Goal: Find contact information: Find contact information

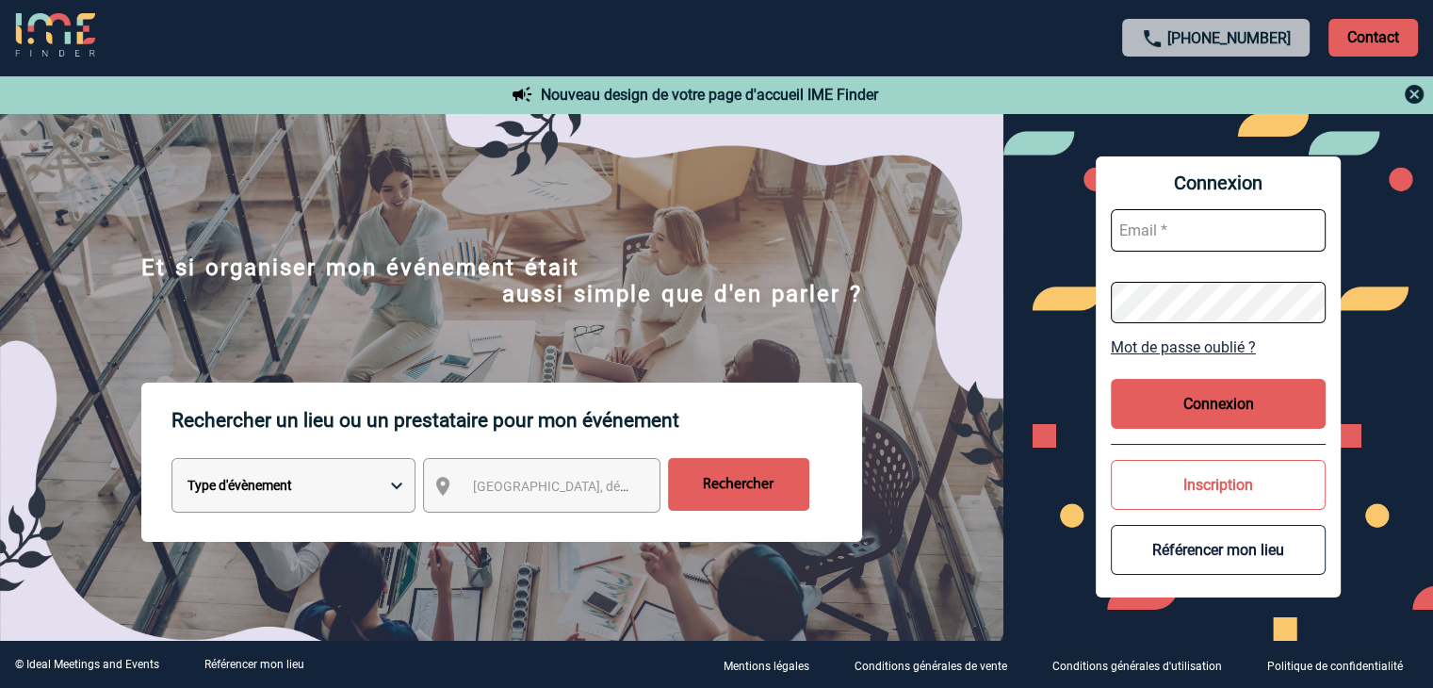
type input "mthevenin@ime-groupe.com"
click at [1209, 399] on button "Connexion" at bounding box center [1218, 404] width 215 height 50
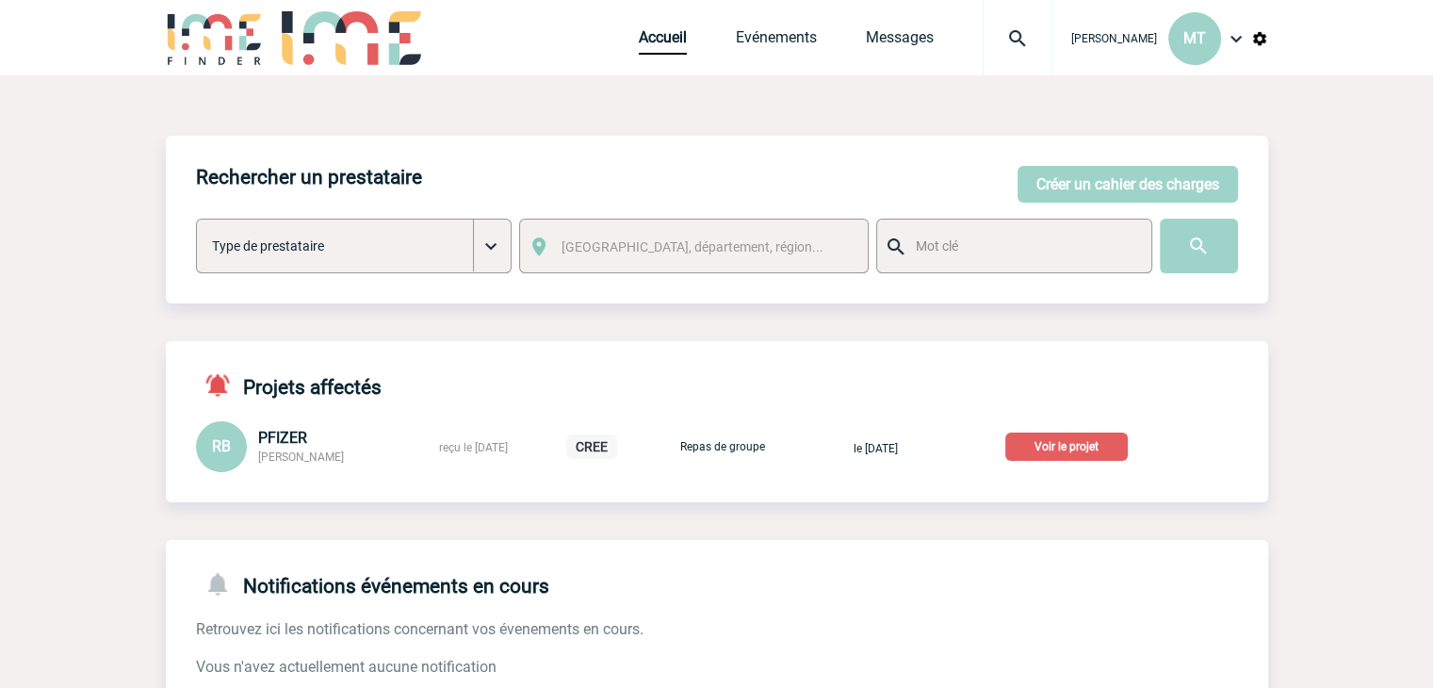
click at [1016, 25] on div at bounding box center [1017, 37] width 70 height 75
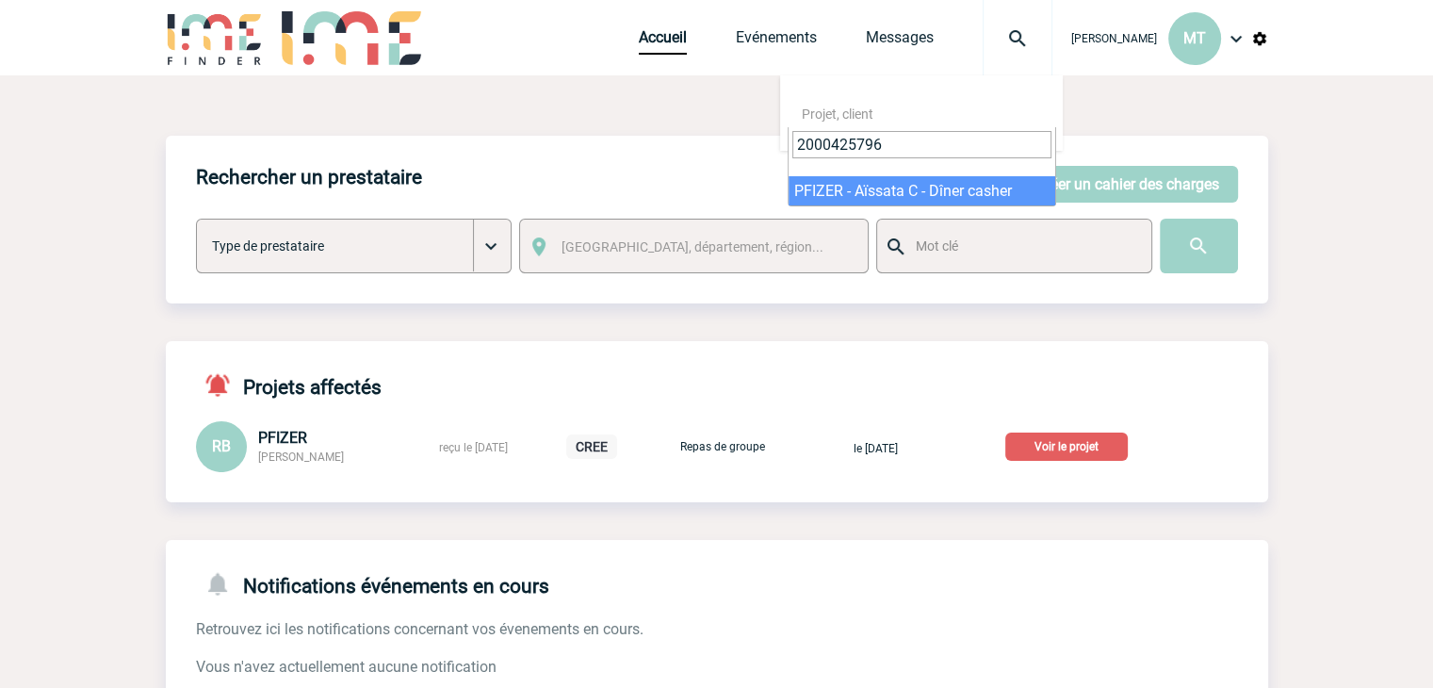
type input "2000425796"
select select "25297"
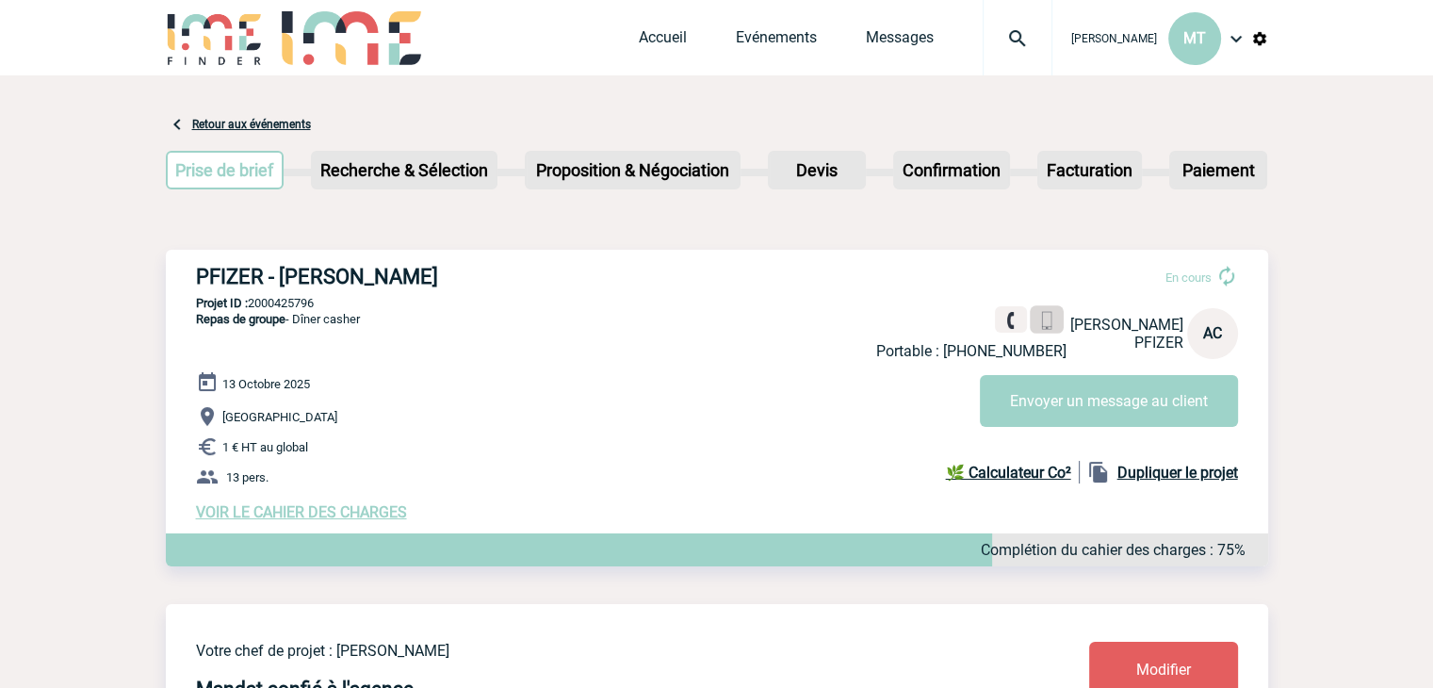
click at [1045, 317] on link at bounding box center [1047, 319] width 34 height 27
drag, startPoint x: 1062, startPoint y: 349, endPoint x: 980, endPoint y: 350, distance: 82.9
click at [980, 350] on div "Portable : +33607950130 Aïssata CHOUARD PFIZER AC" at bounding box center [1057, 333] width 362 height 54
drag, startPoint x: 1103, startPoint y: 204, endPoint x: 1095, endPoint y: 220, distance: 17.7
click at [1103, 205] on div "Prise de brief Etape suivante Recherche & Sélection Etape suivante Devis" at bounding box center [717, 174] width 1102 height 76
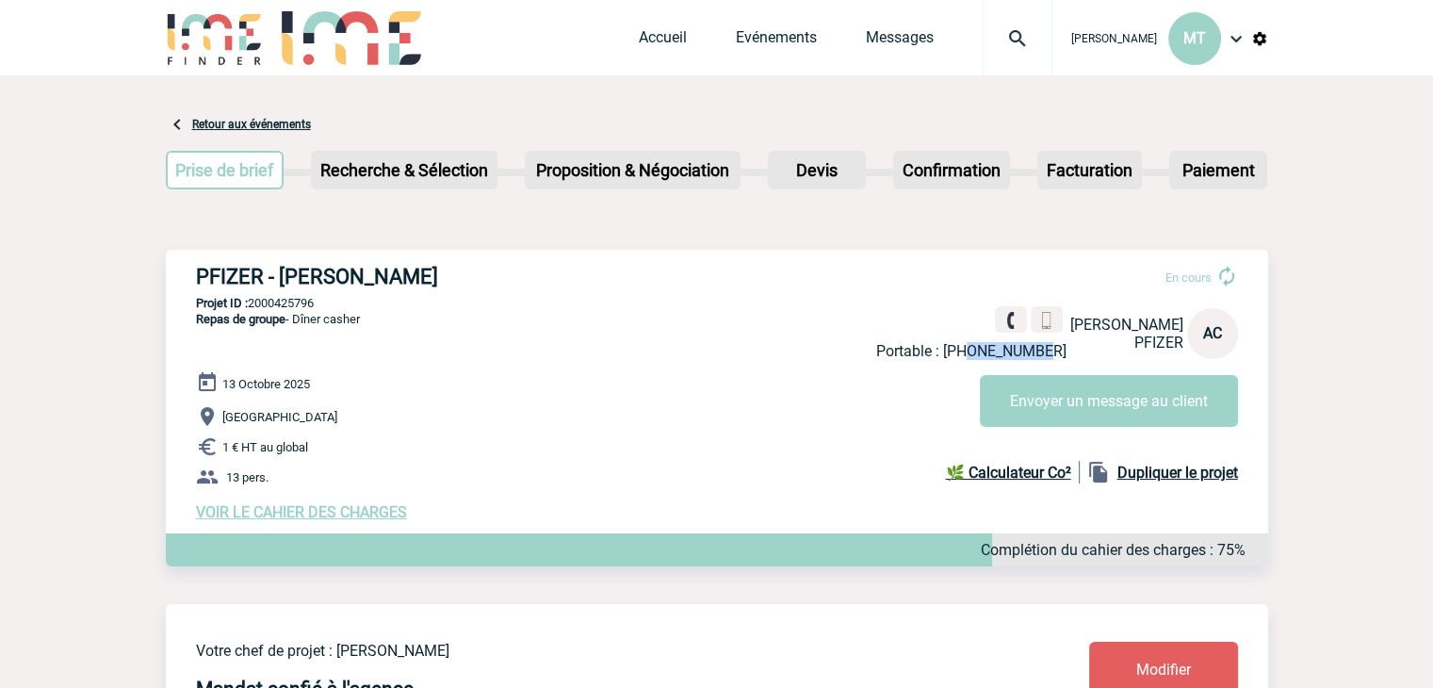
drag, startPoint x: 981, startPoint y: 348, endPoint x: 1052, endPoint y: 351, distance: 70.7
click at [1052, 351] on p "Portable : +33607950130" at bounding box center [971, 351] width 190 height 18
copy p "607950130"
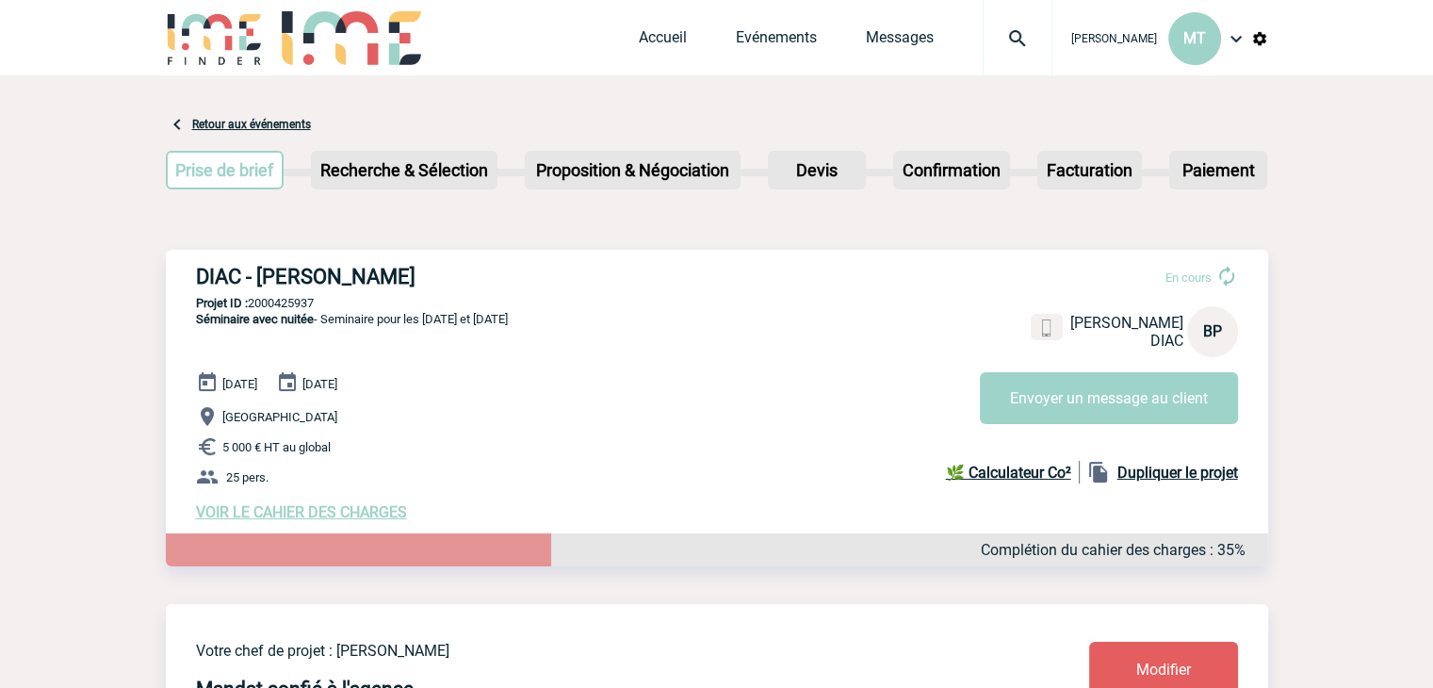
drag, startPoint x: 464, startPoint y: 278, endPoint x: 197, endPoint y: 272, distance: 267.6
click at [197, 272] on h3 "DIAC - [PERSON_NAME]" at bounding box center [478, 277] width 565 height 24
copy h3 "DIAC - [PERSON_NAME]"
click at [663, 346] on div "DIAC - [PERSON_NAME] En cours [PERSON_NAME] DIAC BP Envoyer un message au clien…" at bounding box center [717, 393] width 1102 height 286
drag, startPoint x: 324, startPoint y: 303, endPoint x: 252, endPoint y: 302, distance: 71.6
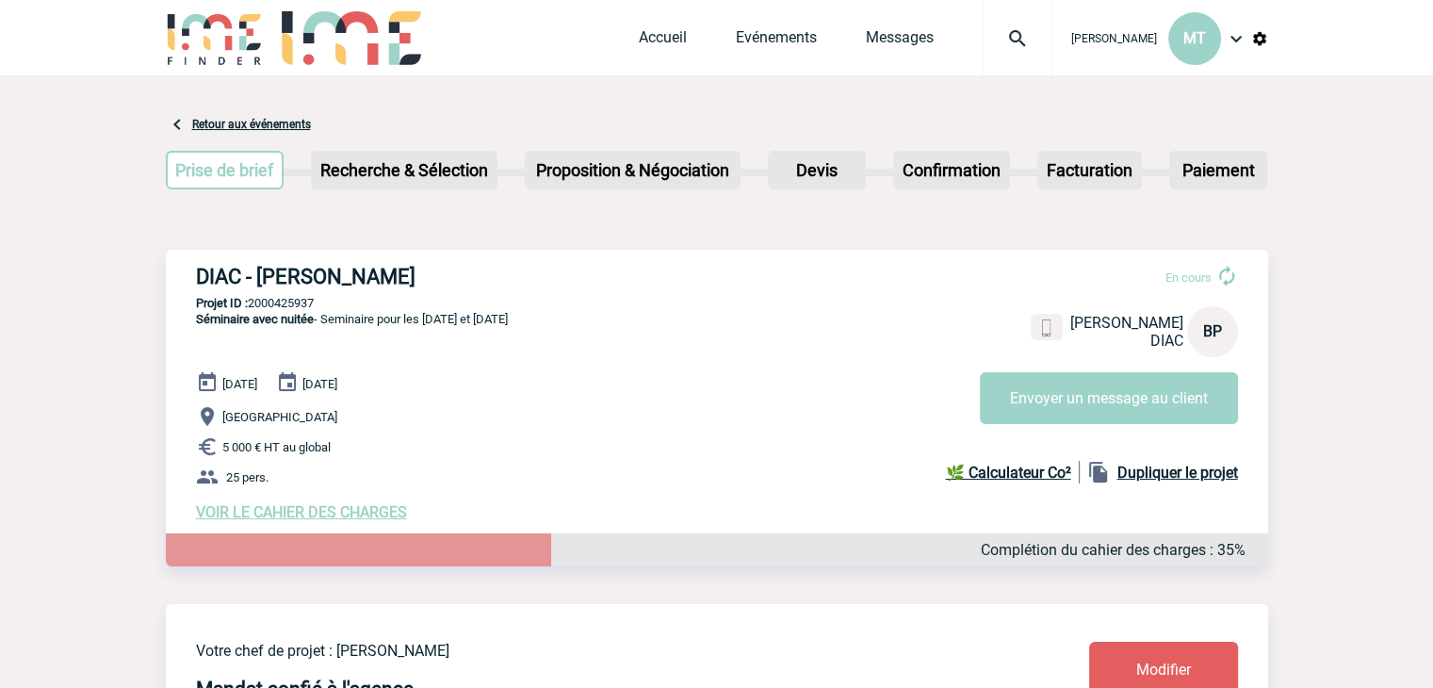
click at [252, 302] on p "Projet ID : 2000425937" at bounding box center [717, 303] width 1102 height 14
copy p "2000425937"
click at [1037, 317] on img at bounding box center [1046, 321] width 18 height 18
